Goal: Task Accomplishment & Management: Use online tool/utility

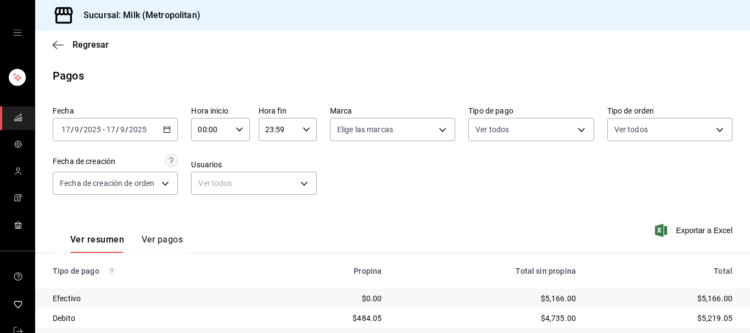
scroll to position [191, 0]
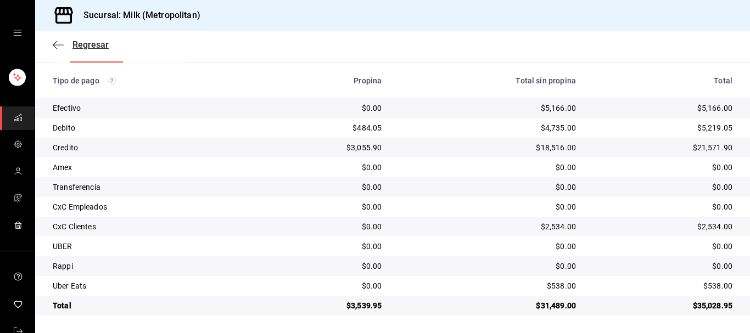
click at [54, 46] on div "Regresar" at bounding box center [392, 45] width 715 height 28
click at [54, 46] on icon "button" at bounding box center [55, 45] width 4 height 8
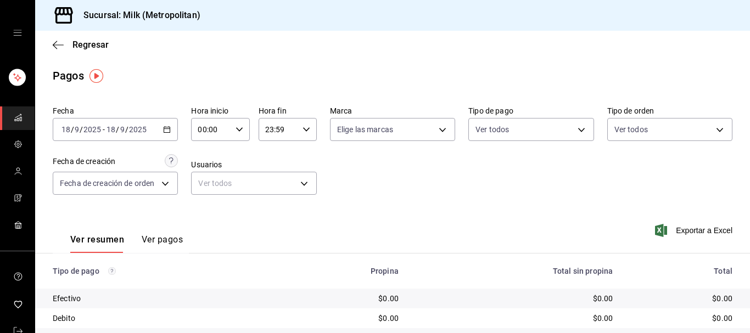
click at [171, 128] on div "[DATE] [DATE] - [DATE] [DATE]" at bounding box center [115, 129] width 125 height 23
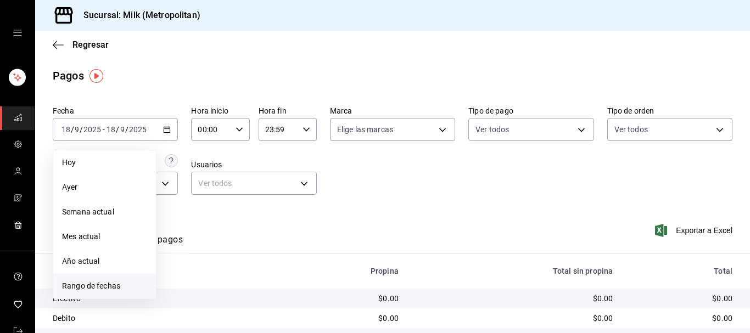
click at [100, 285] on span "Rango de fechas" at bounding box center [104, 287] width 85 height 12
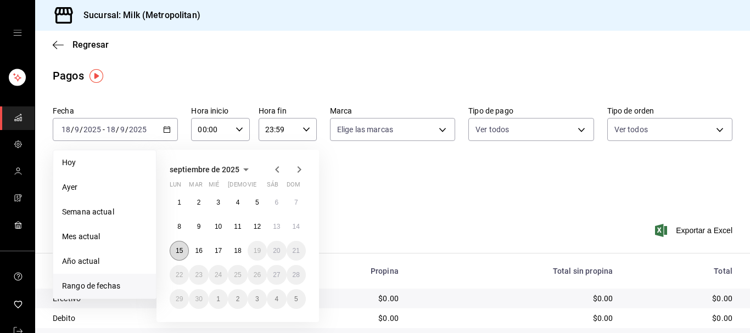
click at [187, 252] on button "15" at bounding box center [179, 251] width 19 height 20
click at [239, 253] on abbr "18" at bounding box center [237, 251] width 7 height 8
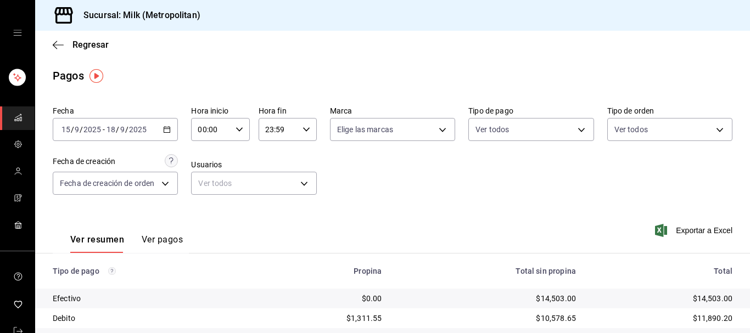
click at [243, 127] on icon "button" at bounding box center [240, 130] width 8 height 8
click at [204, 182] on span "05" at bounding box center [207, 177] width 12 height 9
type input "05:00"
click at [307, 129] on div at bounding box center [375, 166] width 750 height 333
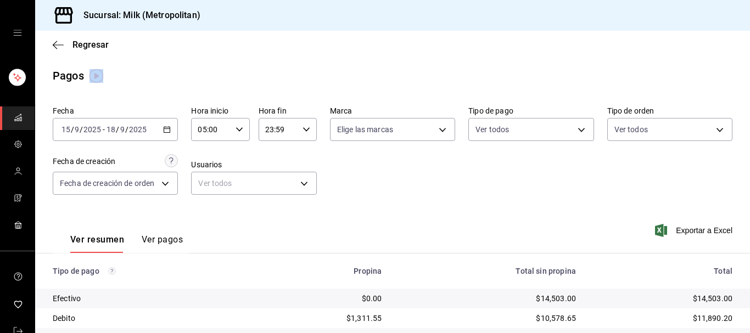
click at [308, 129] on icon "button" at bounding box center [307, 130] width 8 height 8
click at [270, 204] on span "05" at bounding box center [274, 201] width 12 height 9
click at [305, 158] on span "00" at bounding box center [303, 157] width 12 height 9
type input "05:00"
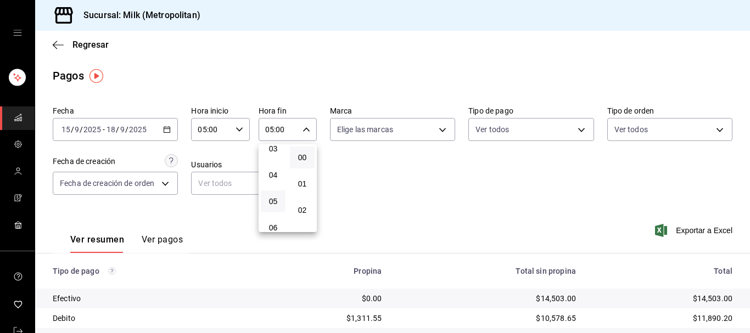
click at [333, 81] on div at bounding box center [375, 166] width 750 height 333
click at [304, 182] on body "Sucursal: Milk (Metropolitan) Regresar Pagos Fecha [DATE] [DATE] - [DATE] [DATE…" at bounding box center [375, 166] width 750 height 333
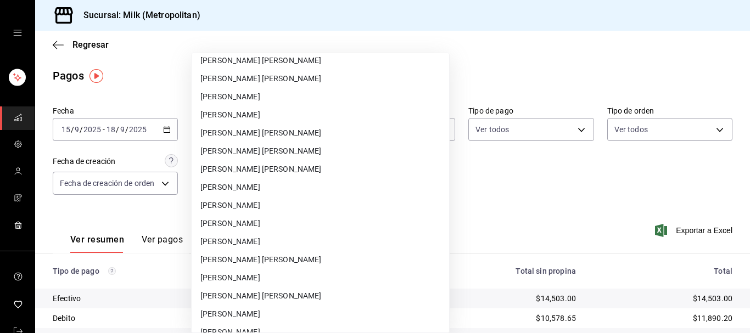
scroll to position [7902, 0]
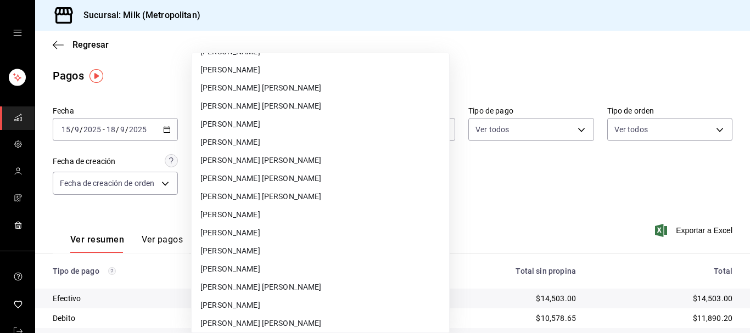
click at [268, 163] on li "[PERSON_NAME] [PERSON_NAME]" at bounding box center [321, 161] width 258 height 18
type input "ecb5279a-dace-4ff1-8e7d-cd05db80ebad"
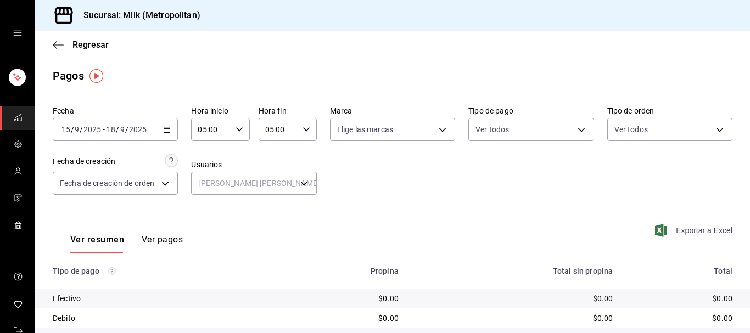
click at [699, 229] on span "Exportar a Excel" at bounding box center [695, 230] width 75 height 13
click at [21, 114] on icon "mailbox folders" at bounding box center [18, 117] width 9 height 9
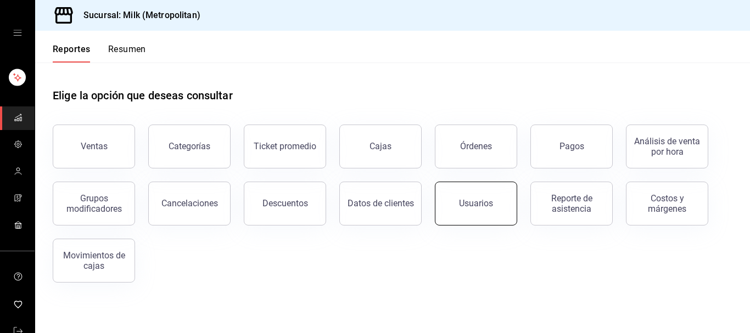
click at [468, 212] on button "Usuarios" at bounding box center [476, 204] width 82 height 44
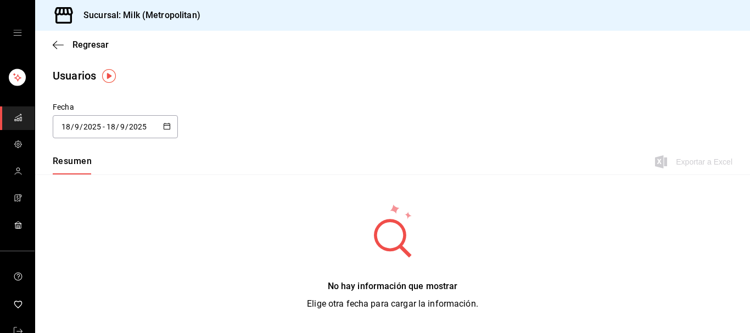
click at [168, 127] on icon "button" at bounding box center [167, 127] width 8 height 8
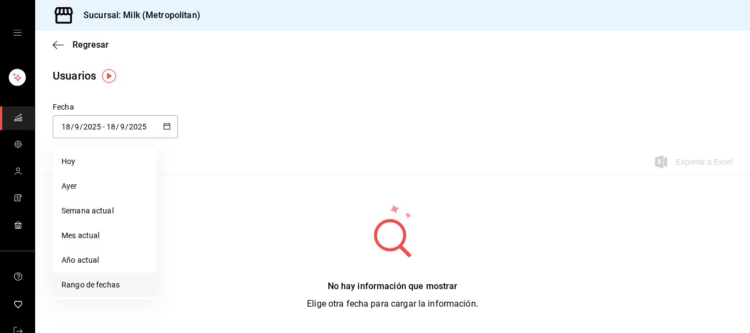
click at [109, 286] on li "Rango de fechas" at bounding box center [105, 285] width 104 height 25
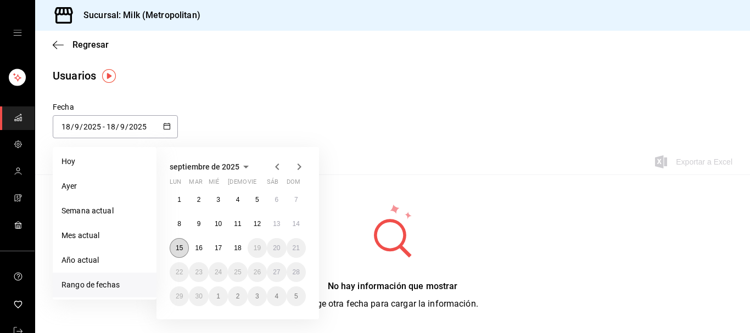
click at [176, 248] on button "15" at bounding box center [179, 248] width 19 height 20
click at [240, 247] on abbr "18" at bounding box center [237, 248] width 7 height 8
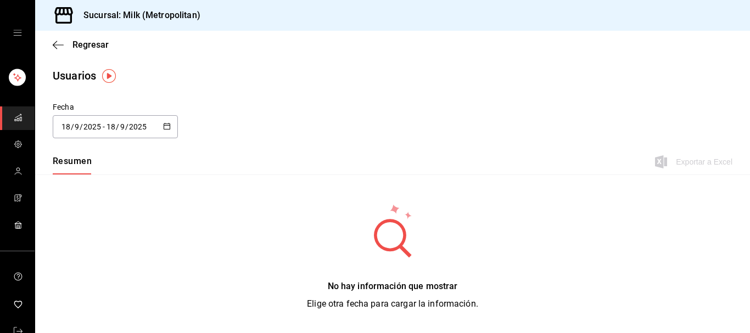
type input "[DATE]"
type input "15"
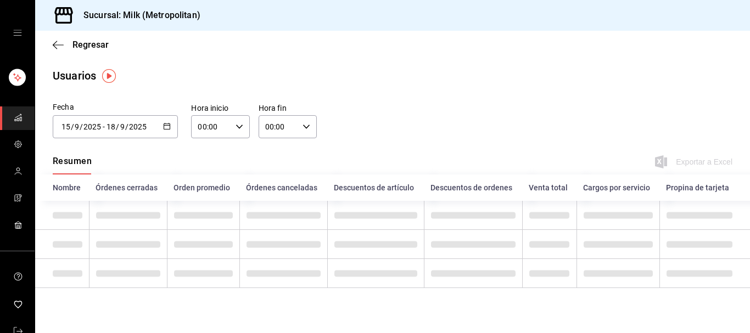
click at [239, 124] on icon "button" at bounding box center [240, 127] width 8 height 8
click at [207, 182] on button "05" at bounding box center [206, 175] width 25 height 22
type input "05:00"
click at [312, 129] on div at bounding box center [375, 166] width 750 height 333
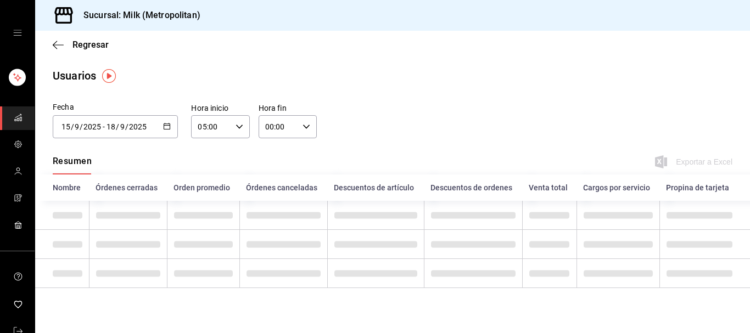
click at [309, 128] on icon "button" at bounding box center [307, 127] width 8 height 8
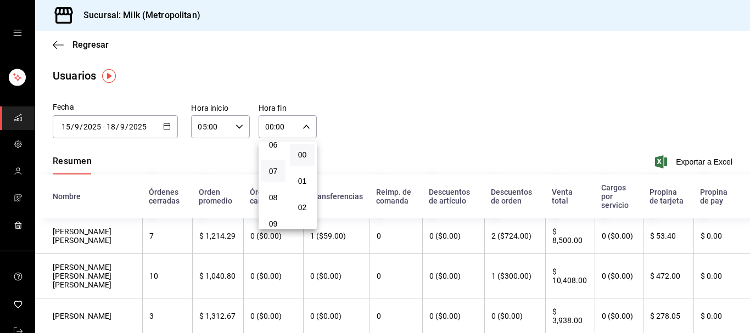
scroll to position [112, 0]
click at [270, 179] on span "05" at bounding box center [274, 174] width 12 height 9
type input "05:00"
click at [392, 124] on div at bounding box center [375, 166] width 750 height 333
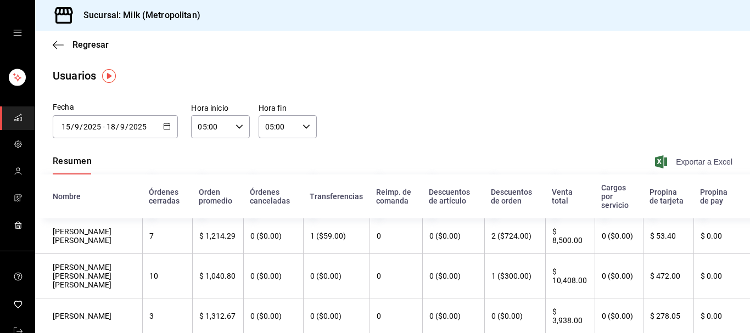
click at [704, 160] on span "Exportar a Excel" at bounding box center [695, 161] width 75 height 13
click at [170, 129] on \(Stroke\) "button" at bounding box center [167, 127] width 7 height 6
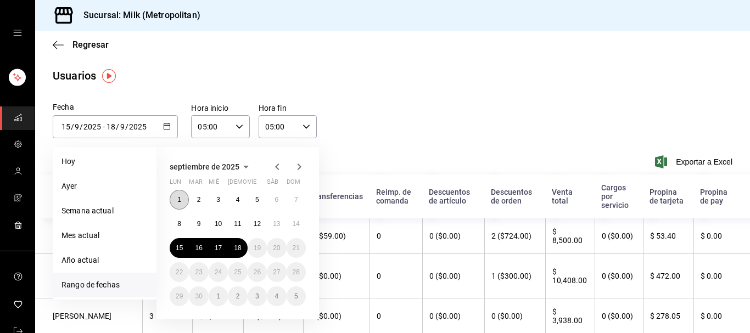
click at [180, 202] on abbr "1" at bounding box center [179, 200] width 4 height 8
click at [236, 252] on abbr "18" at bounding box center [237, 248] width 7 height 8
type input "[DATE]"
type input "1"
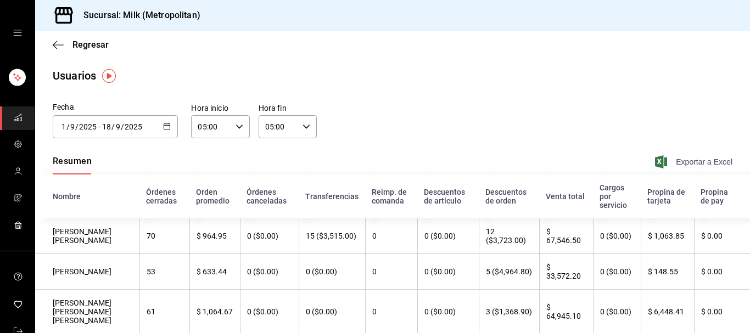
click at [696, 160] on span "Exportar a Excel" at bounding box center [695, 161] width 75 height 13
click at [59, 40] on span "Regresar" at bounding box center [81, 45] width 56 height 10
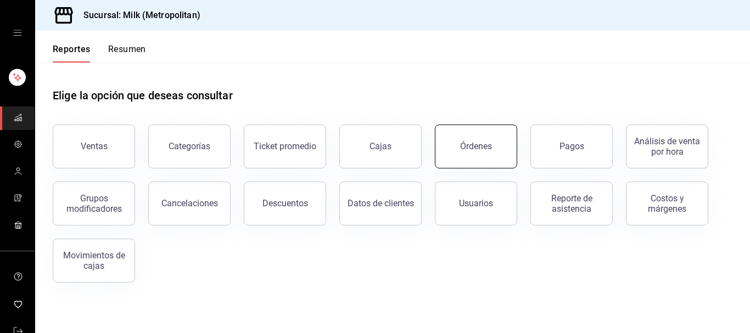
click at [471, 140] on button "Órdenes" at bounding box center [476, 147] width 82 height 44
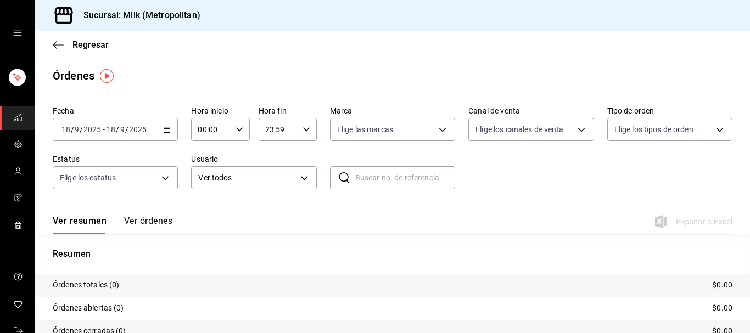
click at [168, 130] on icon "button" at bounding box center [167, 130] width 8 height 8
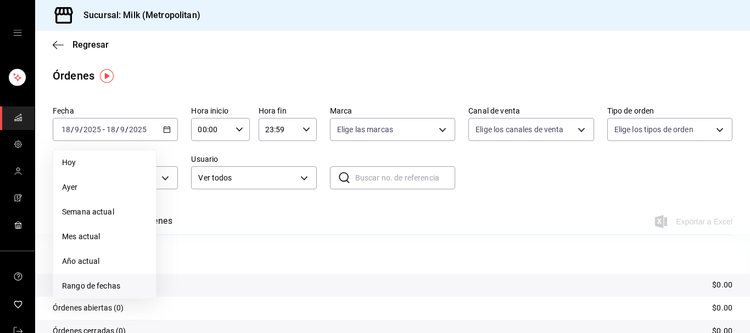
click at [99, 287] on span "Rango de fechas" at bounding box center [104, 287] width 85 height 12
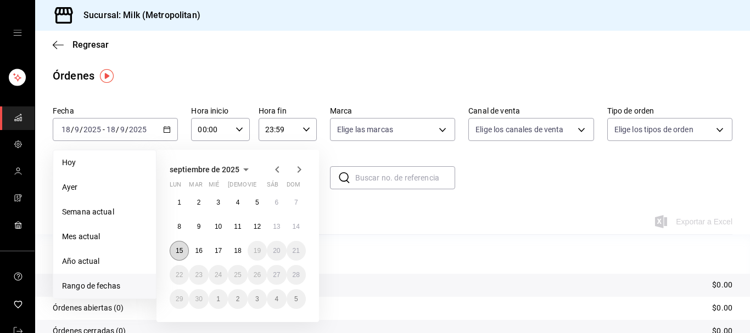
click at [181, 248] on abbr "15" at bounding box center [179, 251] width 7 height 8
click at [177, 253] on abbr "15" at bounding box center [179, 251] width 7 height 8
click at [238, 255] on button "18" at bounding box center [237, 251] width 19 height 20
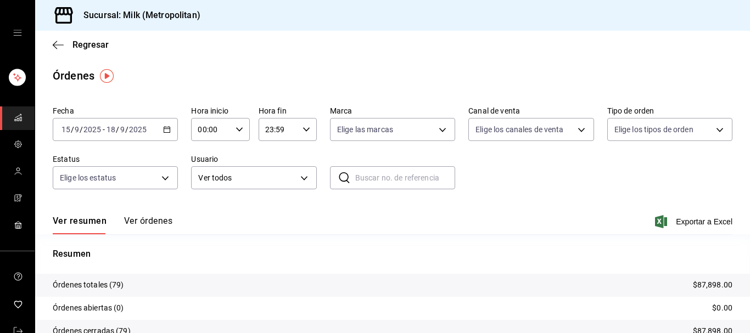
click at [244, 129] on div "00:00 Hora inicio" at bounding box center [220, 129] width 58 height 23
click at [208, 181] on span "05" at bounding box center [207, 177] width 12 height 9
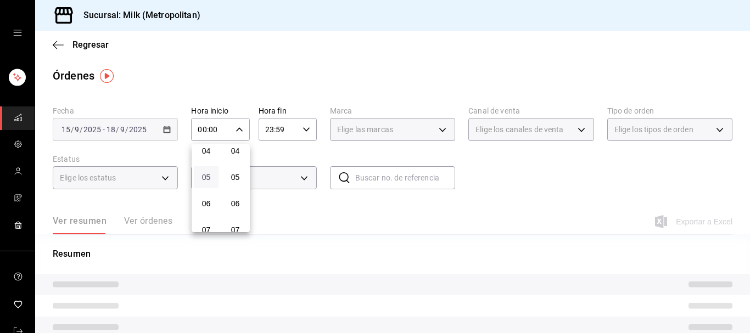
type input "05:00"
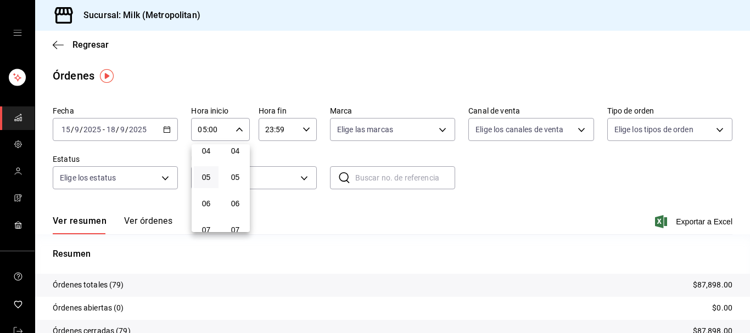
click at [309, 128] on div at bounding box center [375, 166] width 750 height 333
click at [309, 128] on icon "button" at bounding box center [307, 130] width 8 height 8
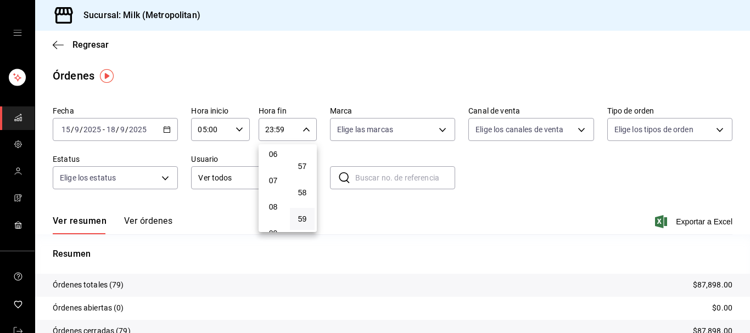
scroll to position [138, 0]
click at [273, 155] on span "05" at bounding box center [274, 151] width 12 height 9
click at [301, 158] on span "00" at bounding box center [303, 157] width 12 height 9
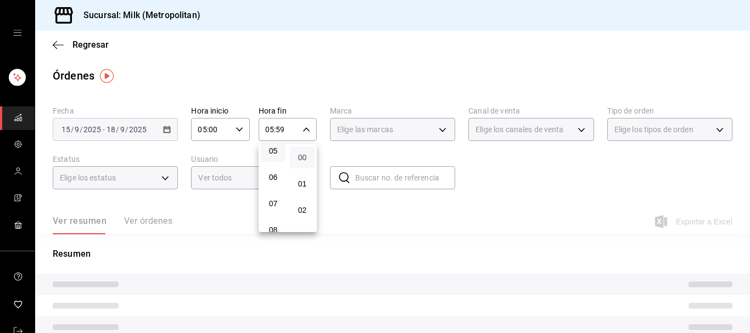
type input "05:00"
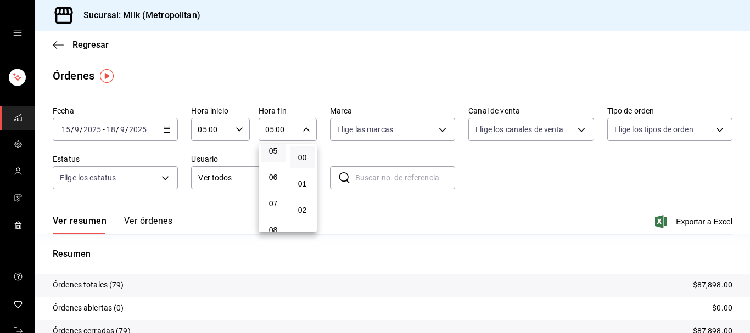
click at [370, 232] on div at bounding box center [375, 166] width 750 height 333
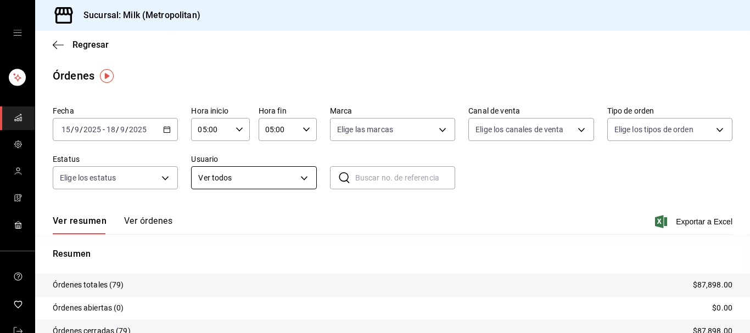
click at [307, 177] on body "Sucursal: Milk (Metropolitan) Regresar Órdenes Fecha [DATE] [DATE] - [DATE] [DA…" at bounding box center [375, 166] width 750 height 333
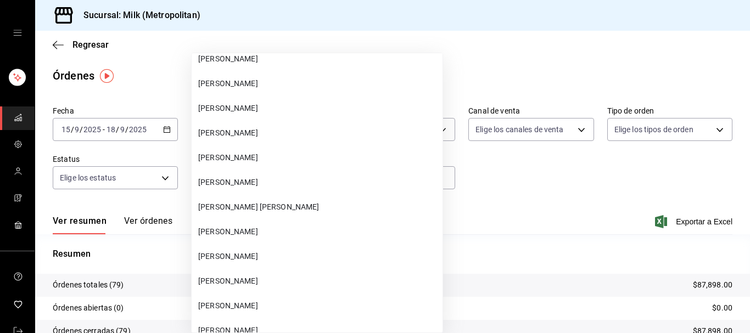
scroll to position [44545, 0]
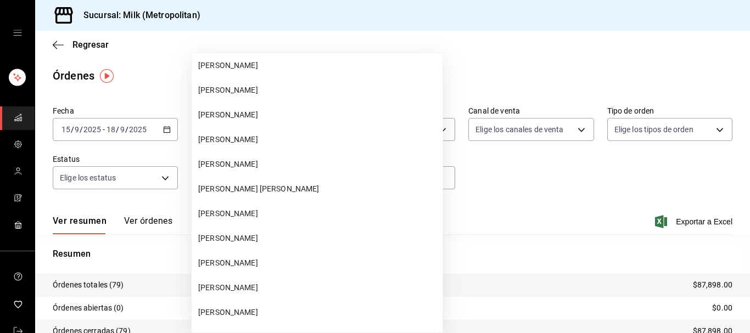
click at [253, 241] on span "[PERSON_NAME]" at bounding box center [318, 239] width 240 height 12
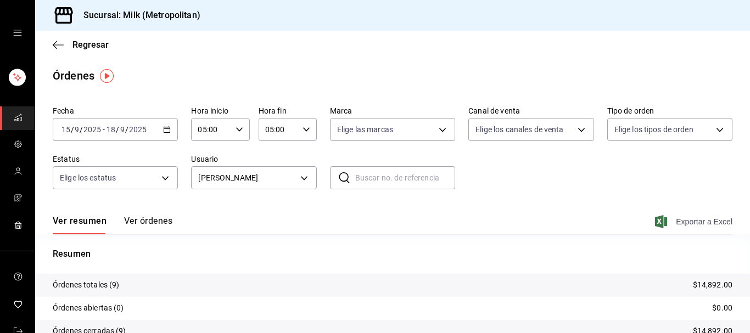
click at [691, 223] on span "Exportar a Excel" at bounding box center [695, 221] width 75 height 13
click at [303, 181] on body "Sucursal: Milk (Metropolitan) Regresar Órdenes Fecha [DATE] [DATE] - [DATE] [DA…" at bounding box center [375, 166] width 750 height 333
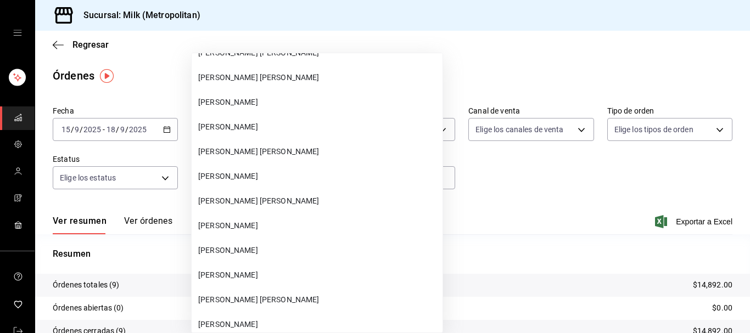
scroll to position [2522, 0]
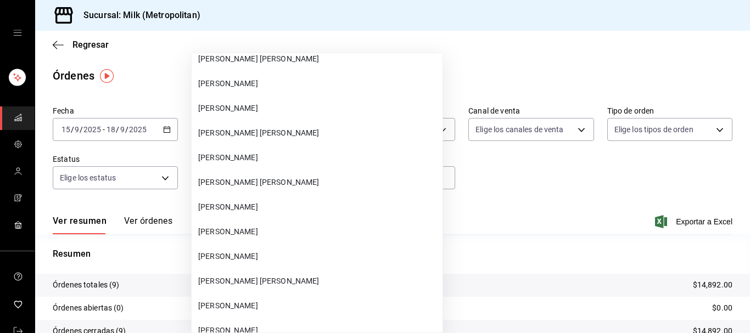
click at [268, 187] on span "[PERSON_NAME] [PERSON_NAME]" at bounding box center [318, 183] width 240 height 12
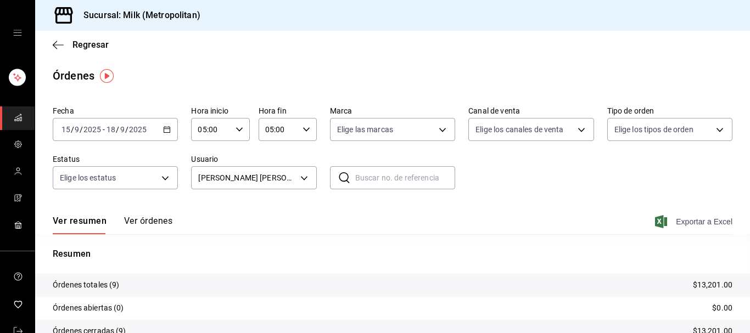
click at [689, 219] on span "Exportar a Excel" at bounding box center [695, 221] width 75 height 13
click at [305, 176] on body "Sucursal: Milk (Metropolitan) Regresar Órdenes Fecha [DATE] [DATE] - [DATE] [DA…" at bounding box center [375, 166] width 750 height 333
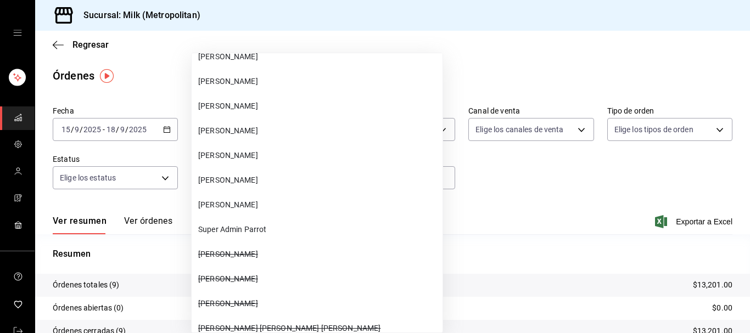
scroll to position [44673, 0]
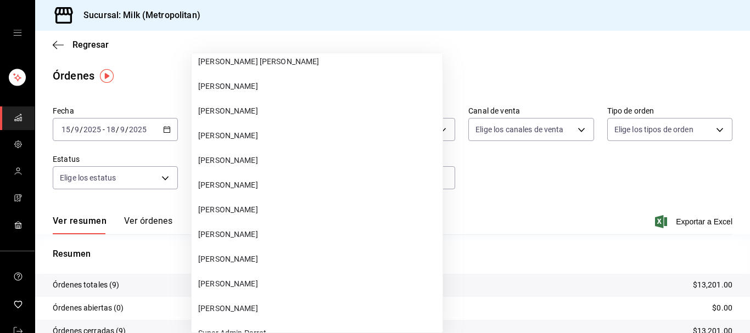
click at [259, 127] on li "[PERSON_NAME]" at bounding box center [317, 136] width 251 height 25
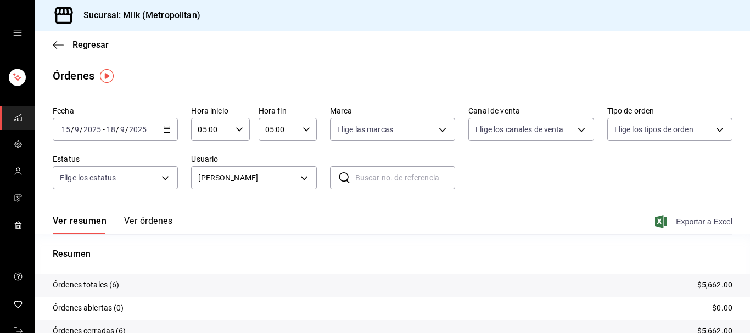
click at [704, 223] on span "Exportar a Excel" at bounding box center [695, 221] width 75 height 13
click at [309, 178] on body "Sucursal: Milk (Metropolitan) Regresar Órdenes Fecha [DATE] [DATE] - [DATE] [DA…" at bounding box center [375, 166] width 750 height 333
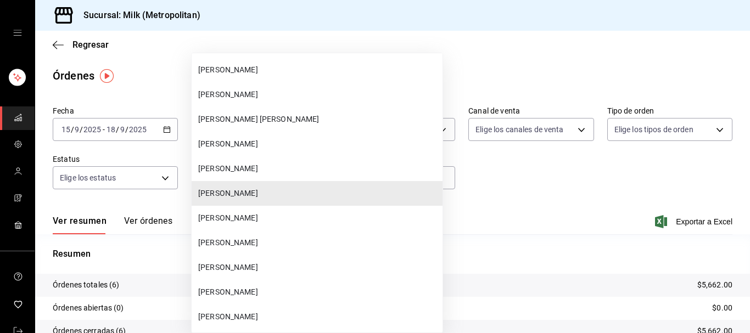
scroll to position [44671, 0]
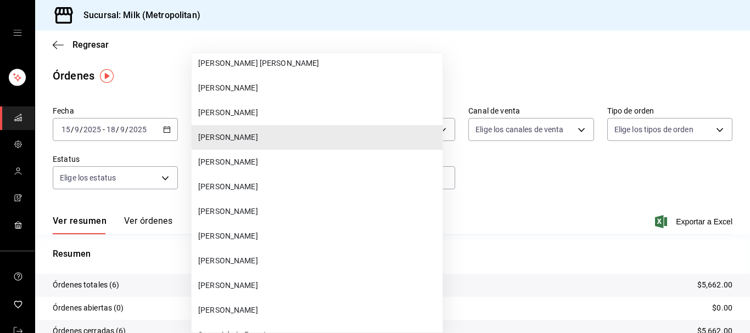
click at [250, 230] on li "[PERSON_NAME]" at bounding box center [317, 236] width 251 height 25
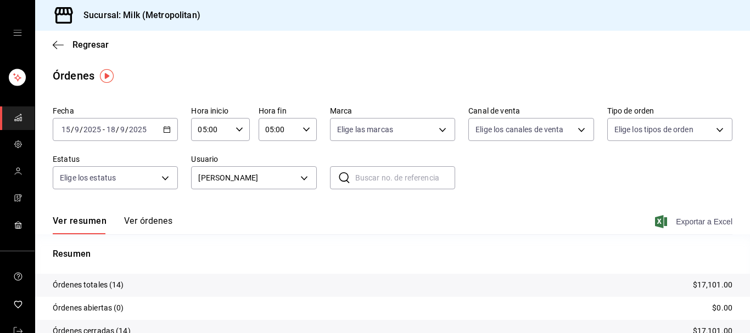
click at [705, 223] on span "Exportar a Excel" at bounding box center [695, 221] width 75 height 13
click at [307, 176] on body "Sucursal: Milk (Metropolitan) Regresar Órdenes Fecha [DATE] [DATE] - [DATE] [DA…" at bounding box center [375, 166] width 750 height 333
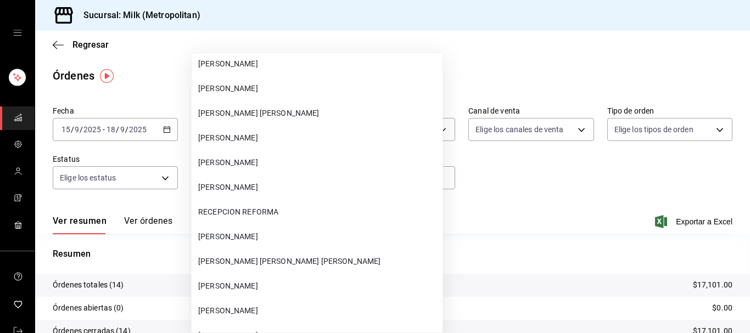
scroll to position [2746, 0]
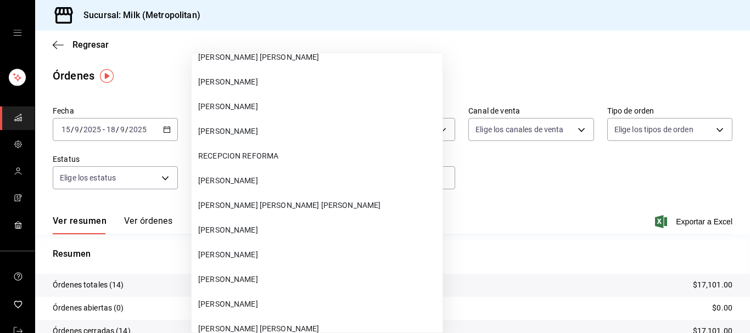
click at [272, 199] on li "[PERSON_NAME] [PERSON_NAME] [PERSON_NAME]" at bounding box center [317, 205] width 251 height 25
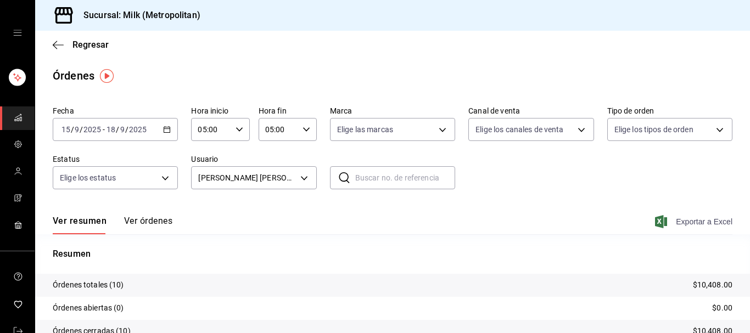
click at [690, 220] on span "Exportar a Excel" at bounding box center [695, 221] width 75 height 13
click at [306, 178] on body "Sucursal: Milk (Metropolitan) Regresar Órdenes Fecha [DATE] [DATE] - [DATE] [DA…" at bounding box center [375, 166] width 750 height 333
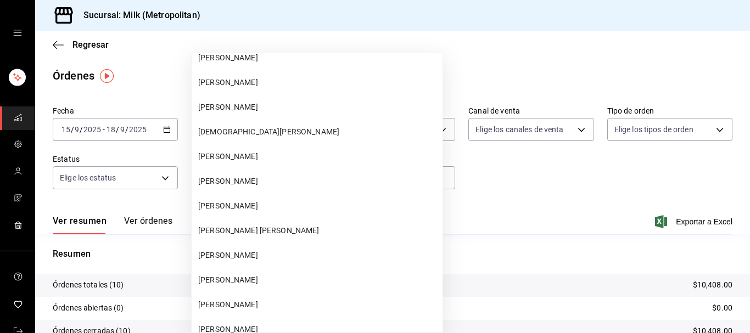
scroll to position [14026, 0]
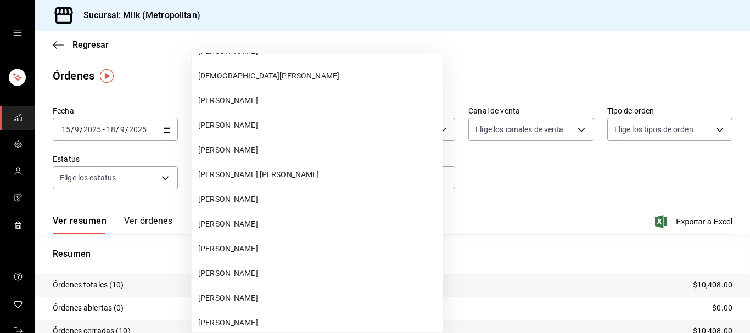
click at [283, 298] on span "[PERSON_NAME]" at bounding box center [318, 299] width 240 height 12
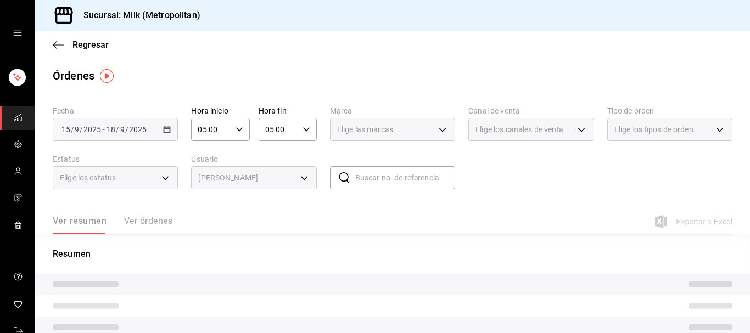
type input "b092b07d-fe37-4d4c-9d73-103fae093ec8"
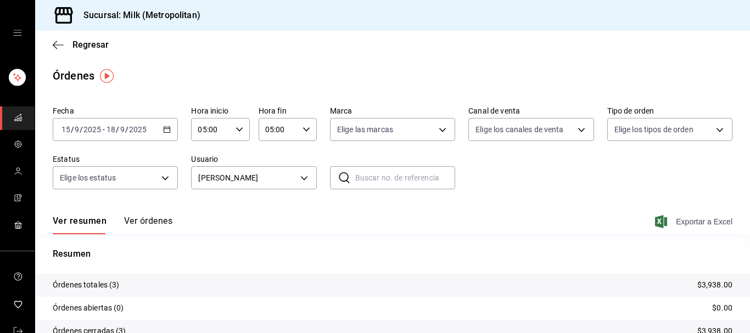
click at [698, 222] on span "Exportar a Excel" at bounding box center [695, 221] width 75 height 13
